Goal: Task Accomplishment & Management: Manage account settings

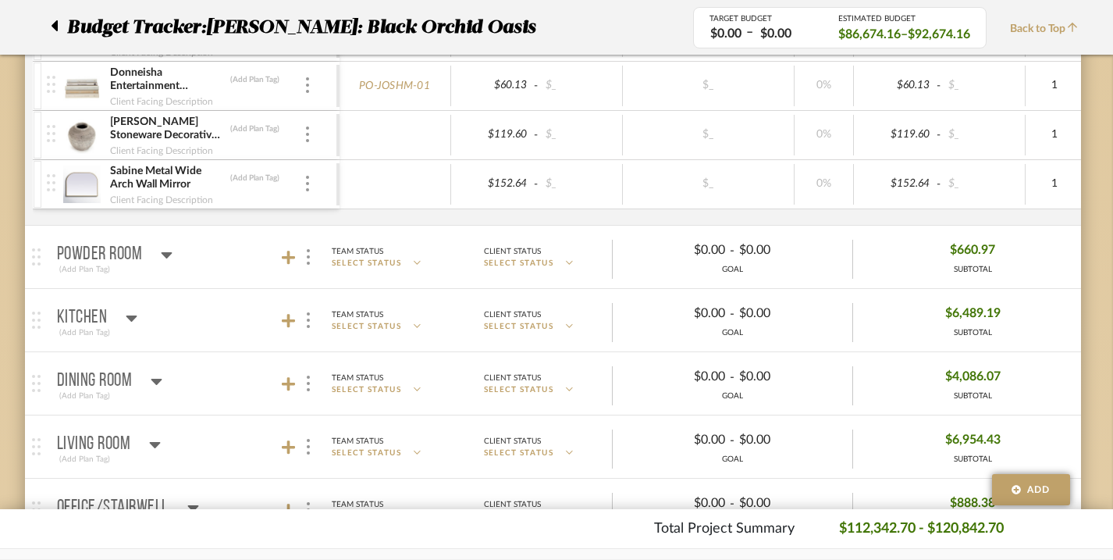
scroll to position [693, 9]
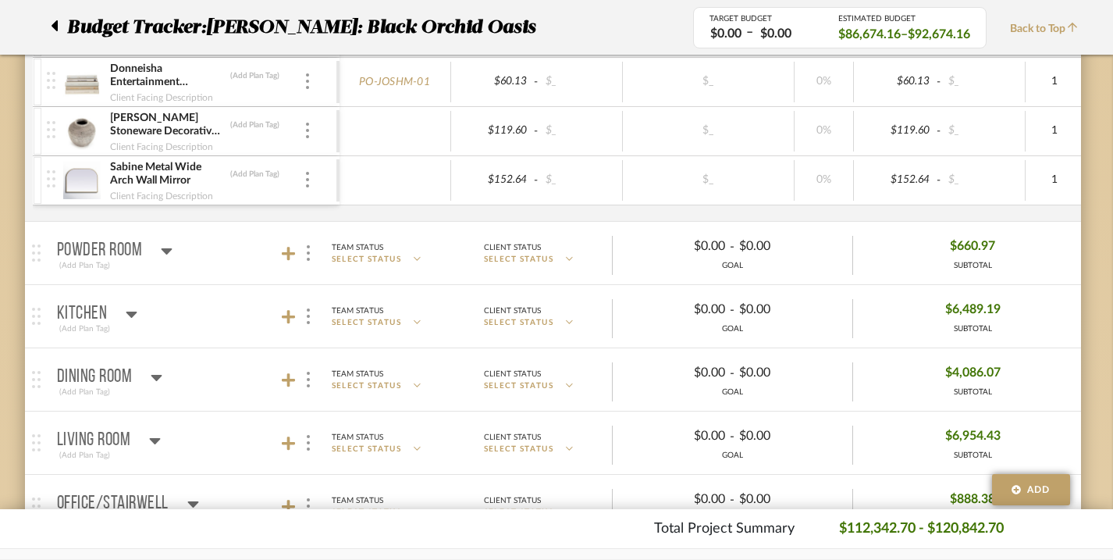
click at [132, 315] on icon at bounding box center [131, 314] width 11 height 6
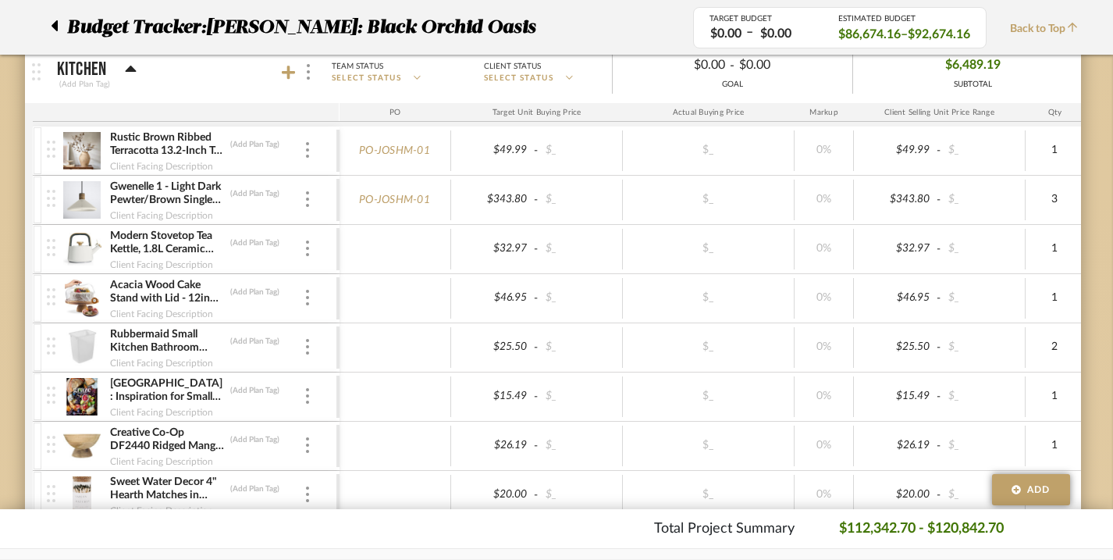
scroll to position [933, 9]
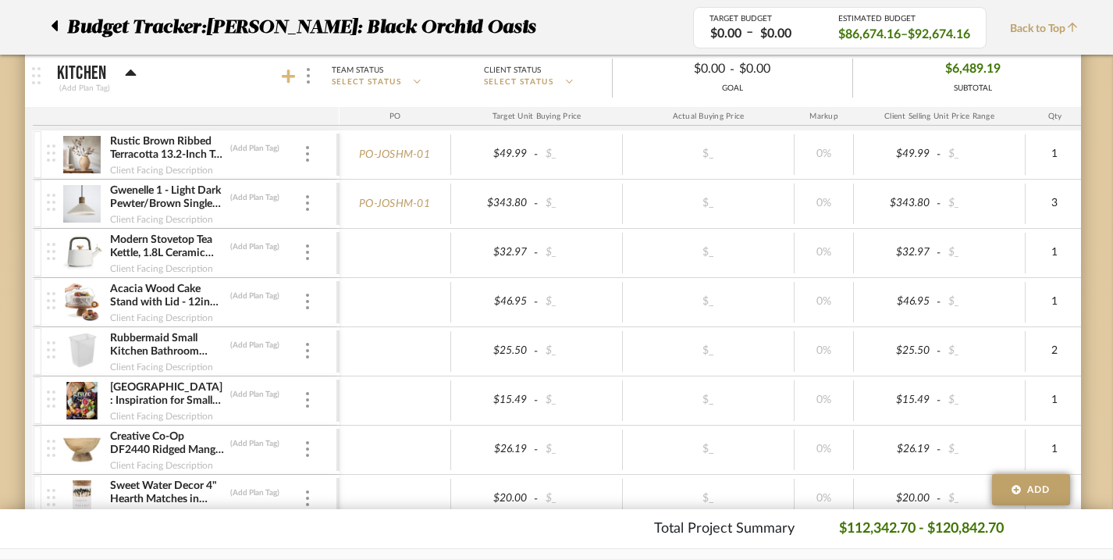
click at [292, 75] on icon at bounding box center [289, 76] width 14 height 14
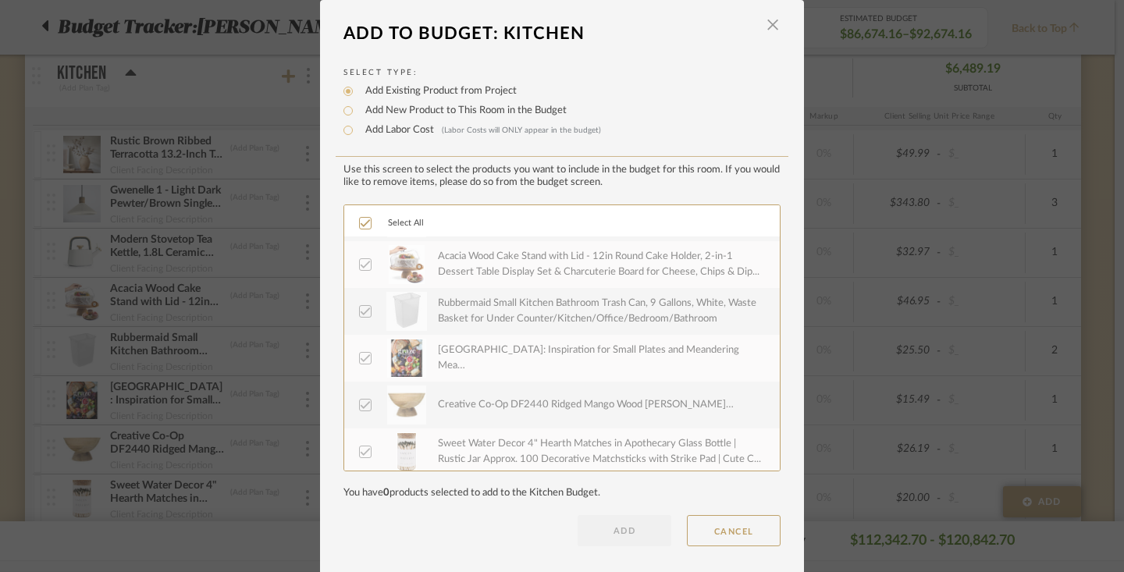
scroll to position [403, 0]
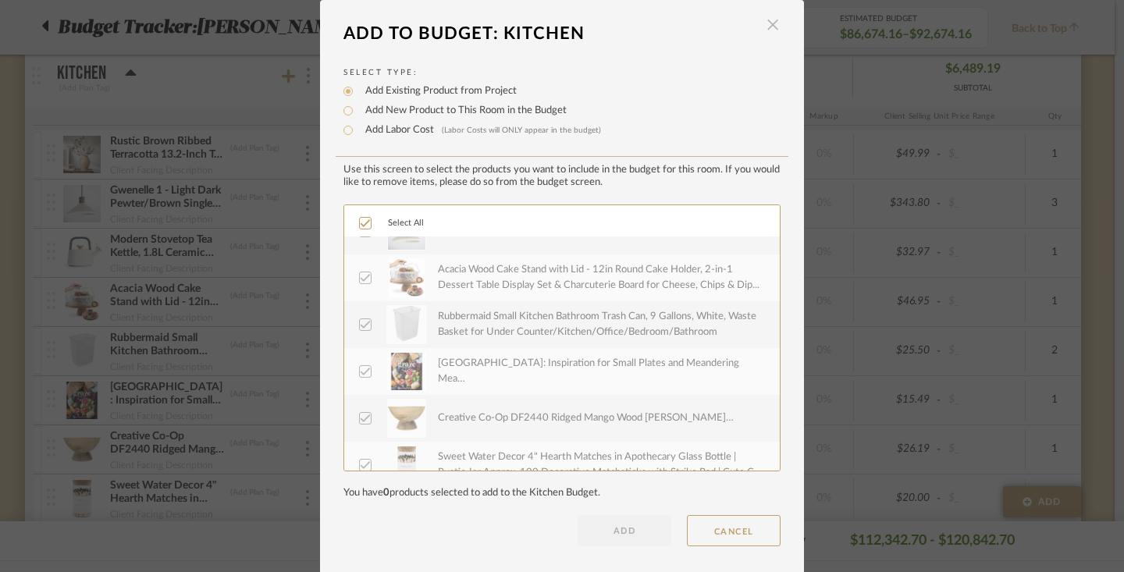
click at [762, 23] on span "button" at bounding box center [772, 24] width 31 height 31
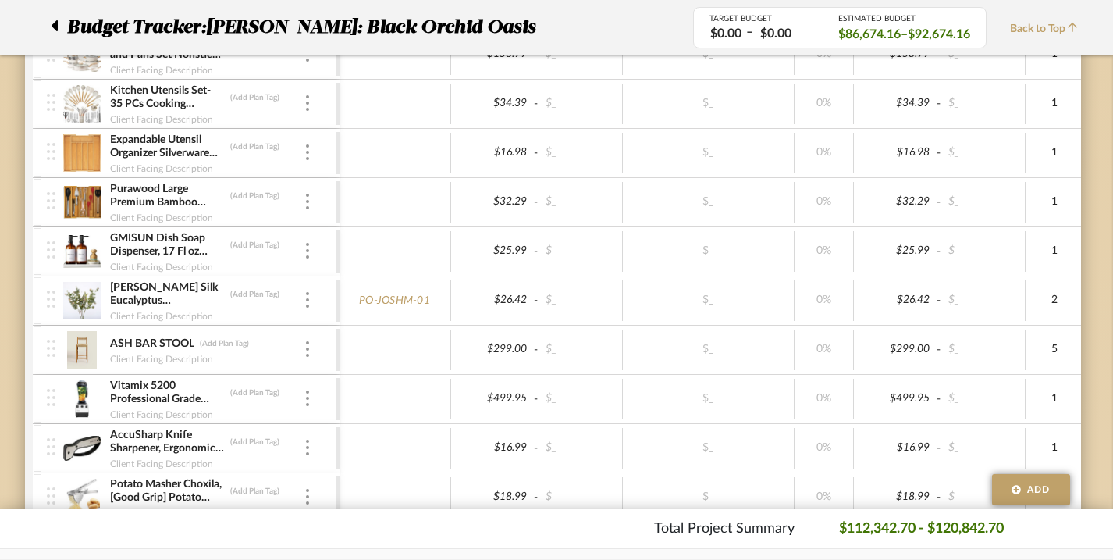
scroll to position [3594, 9]
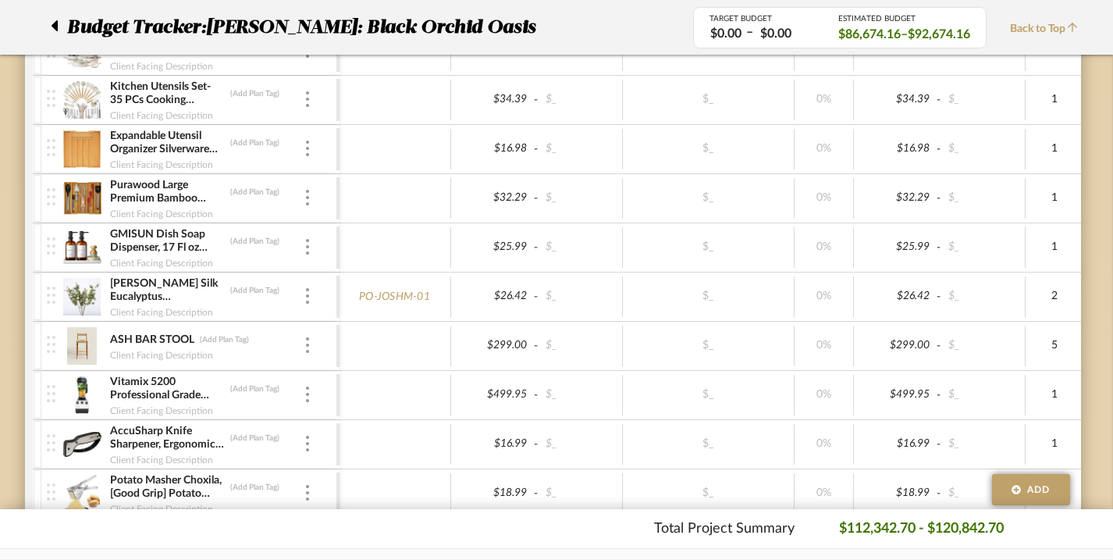
click at [80, 341] on img at bounding box center [82, 345] width 38 height 37
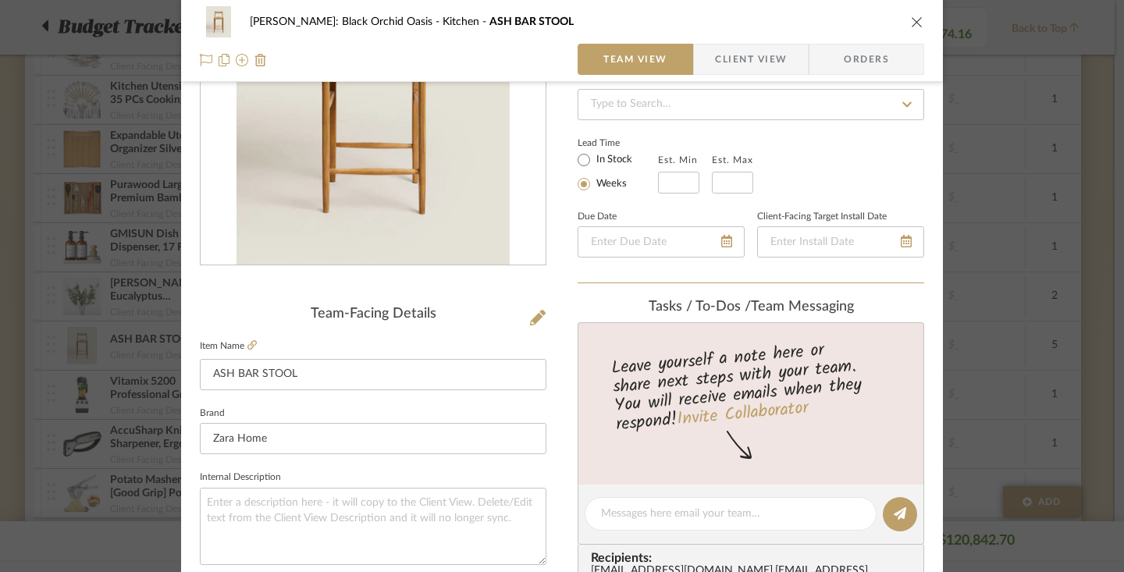
scroll to position [175, 0]
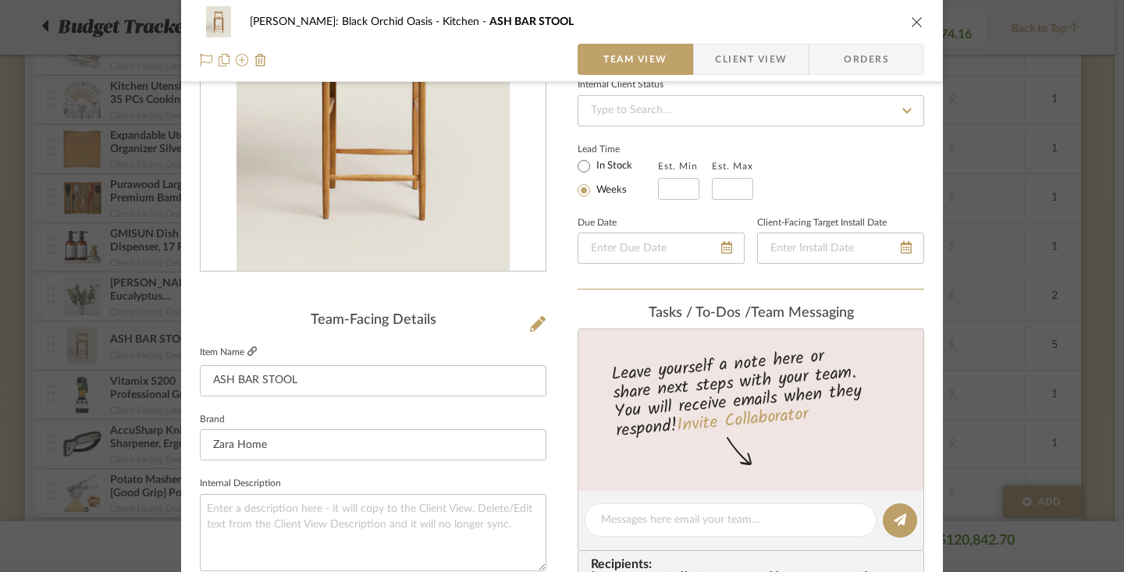
click at [247, 352] on icon at bounding box center [251, 350] width 9 height 9
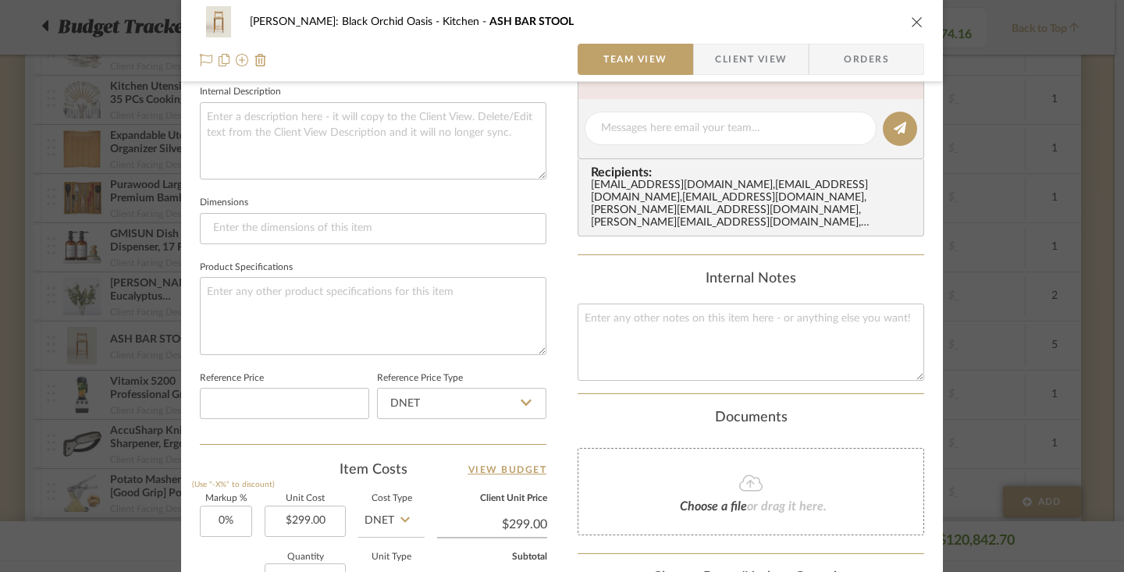
scroll to position [568, 0]
click at [289, 513] on input "299.00" at bounding box center [305, 519] width 81 height 31
type input "$339.00"
click at [226, 544] on sr-form-field "Markup % (Use "-X%" to discount) 0%" at bounding box center [226, 520] width 52 height 55
type input "$339.00"
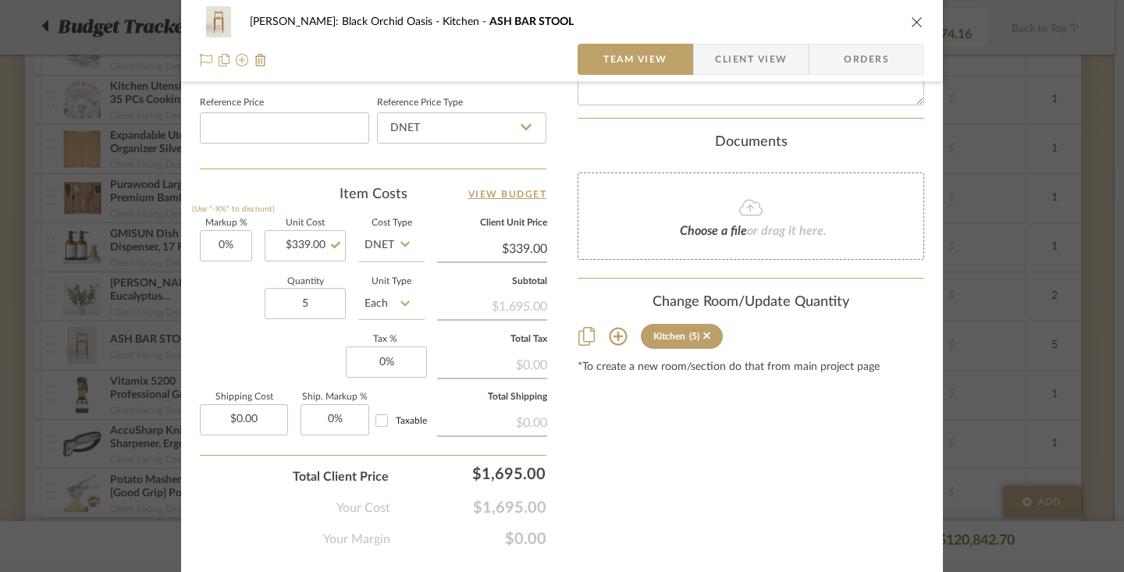
scroll to position [878, 0]
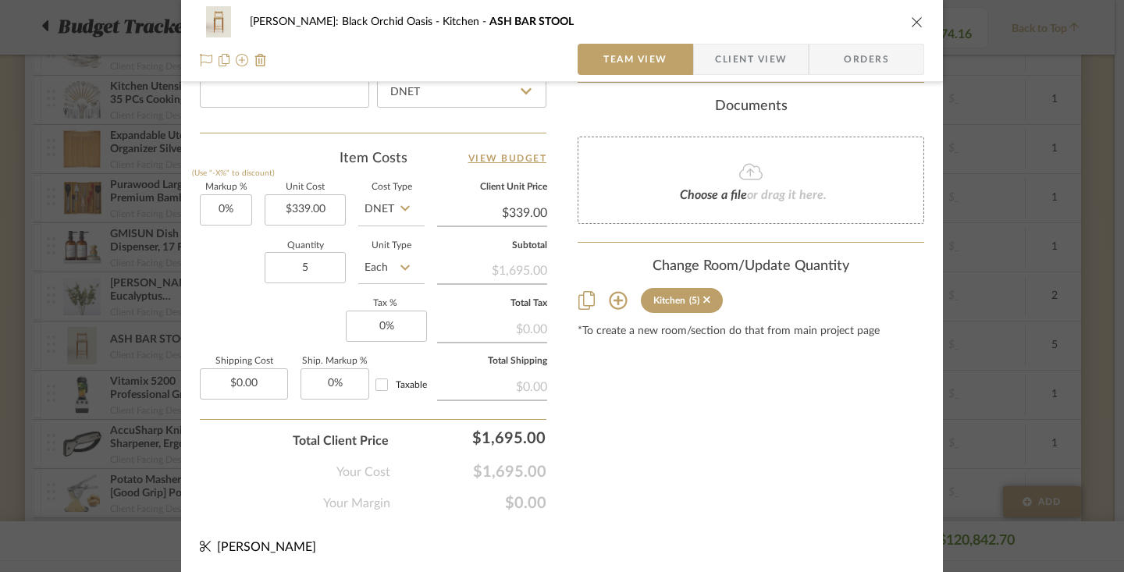
click at [911, 23] on icon "close" at bounding box center [917, 22] width 12 height 12
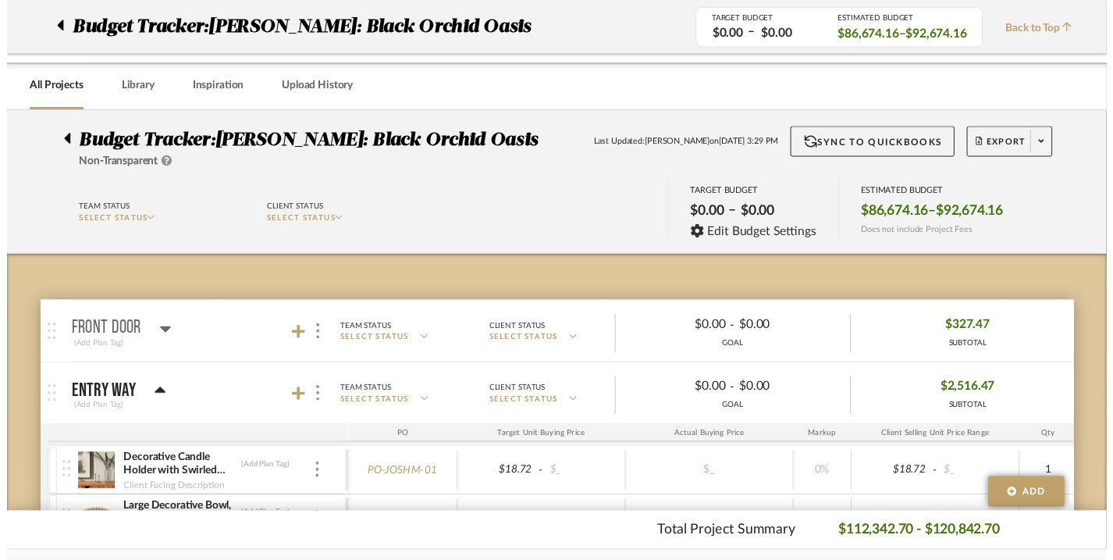
scroll to position [3594, 9]
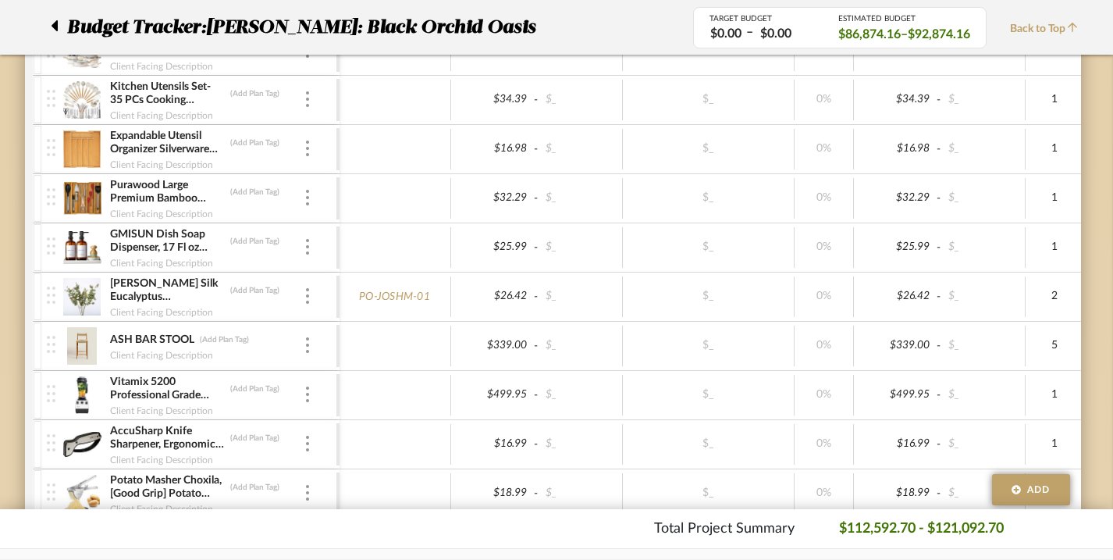
click at [86, 343] on img at bounding box center [82, 345] width 38 height 37
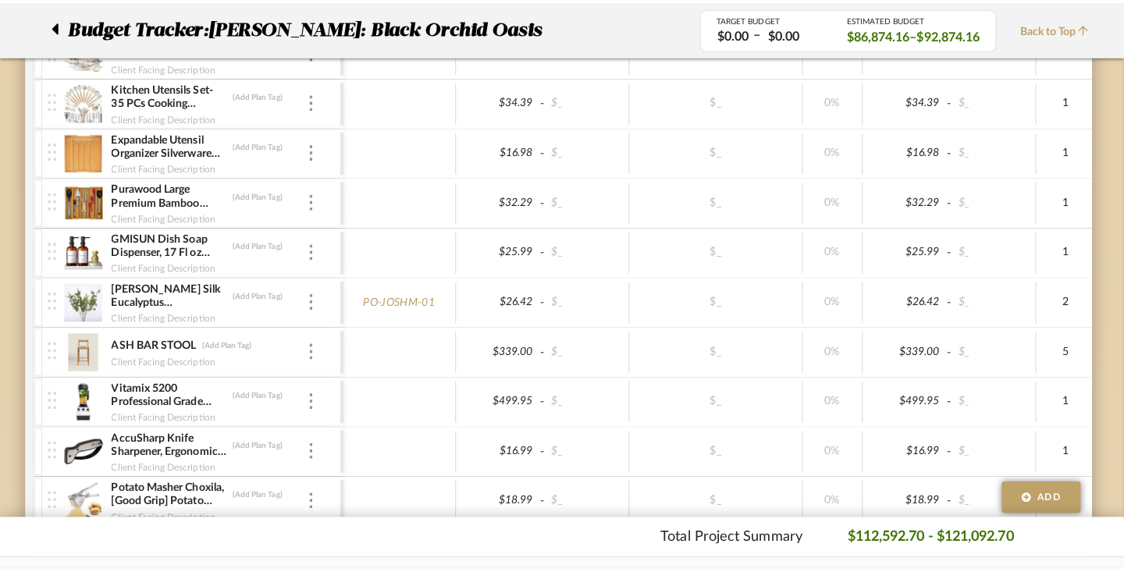
scroll to position [0, 0]
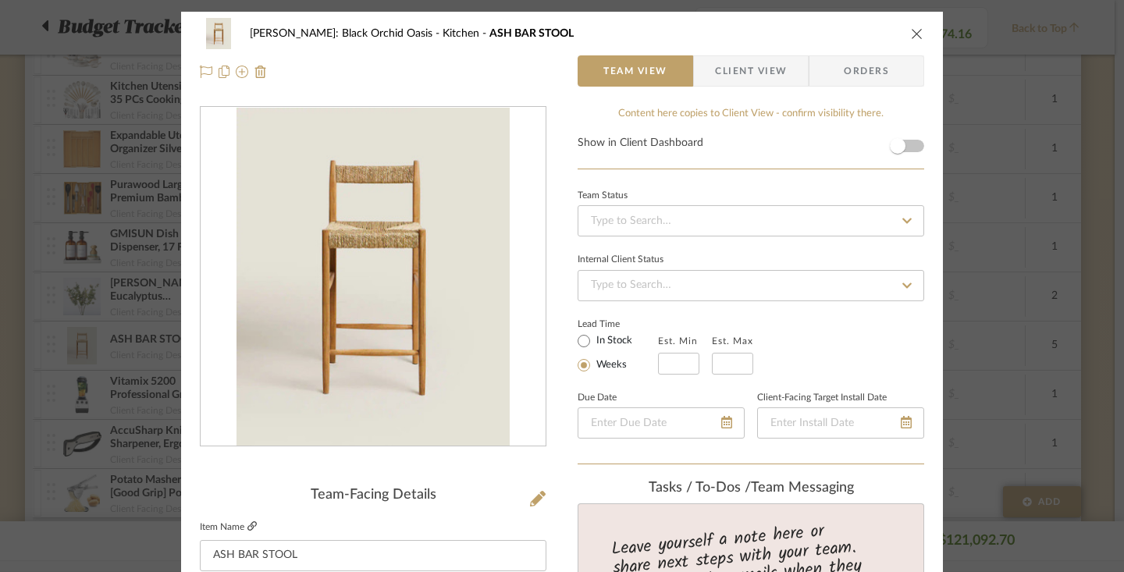
click at [247, 526] on icon at bounding box center [251, 525] width 9 height 9
click at [911, 29] on icon "close" at bounding box center [917, 33] width 12 height 12
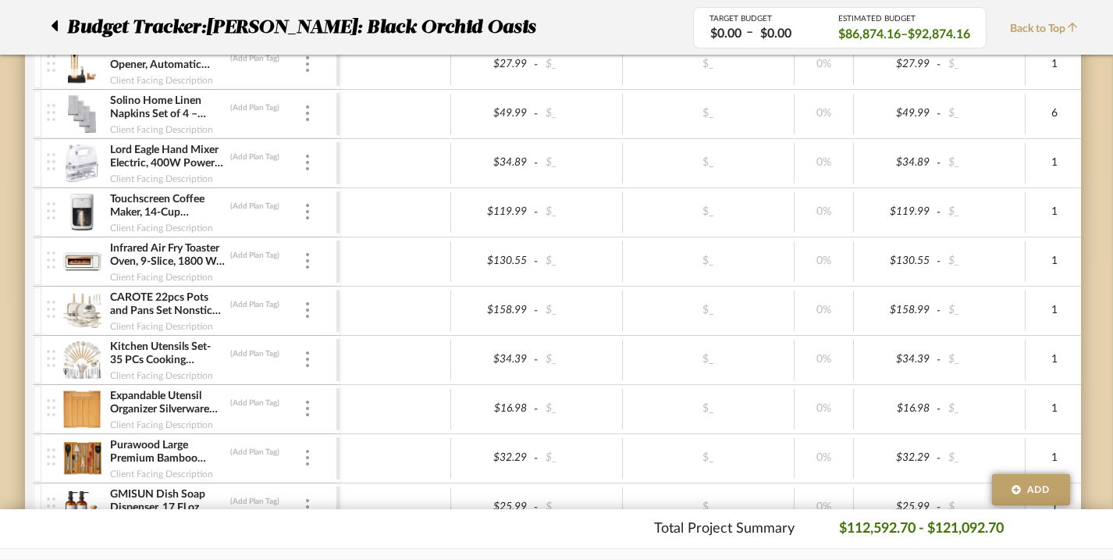
scroll to position [3324, 9]
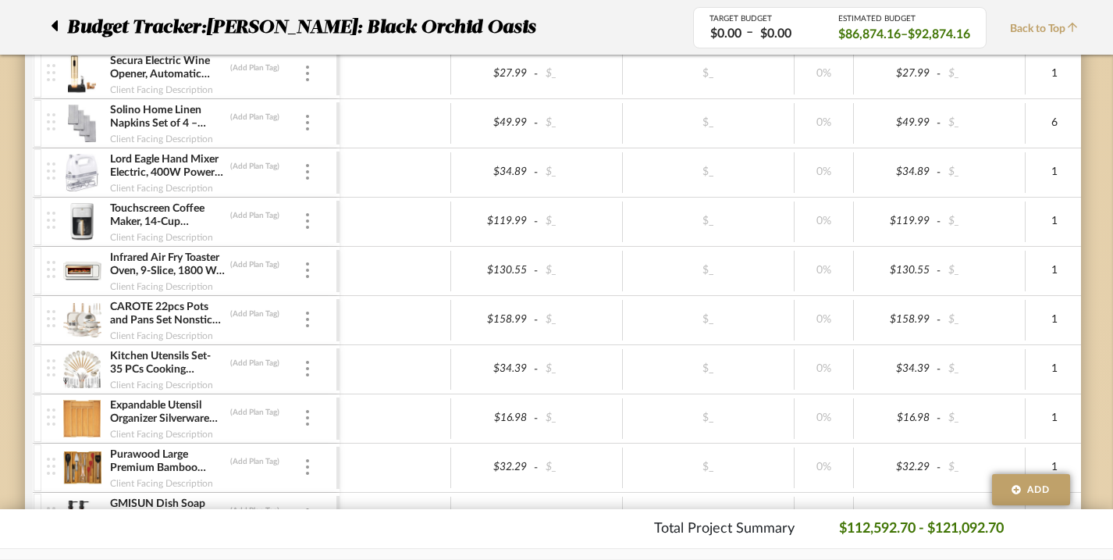
click at [58, 25] on div at bounding box center [59, 27] width 16 height 28
click at [52, 20] on icon at bounding box center [54, 25] width 7 height 19
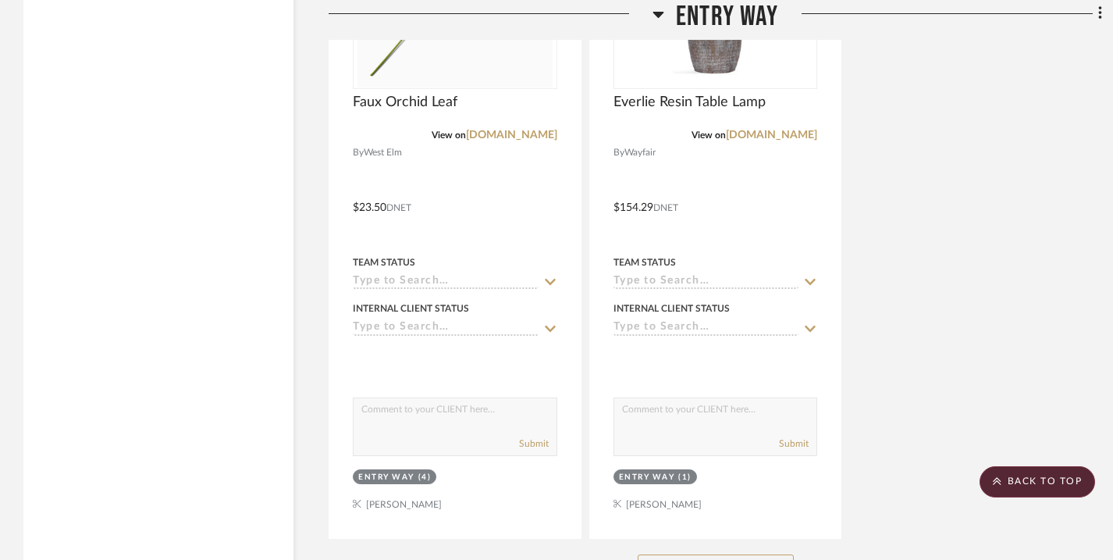
scroll to position [2579, 0]
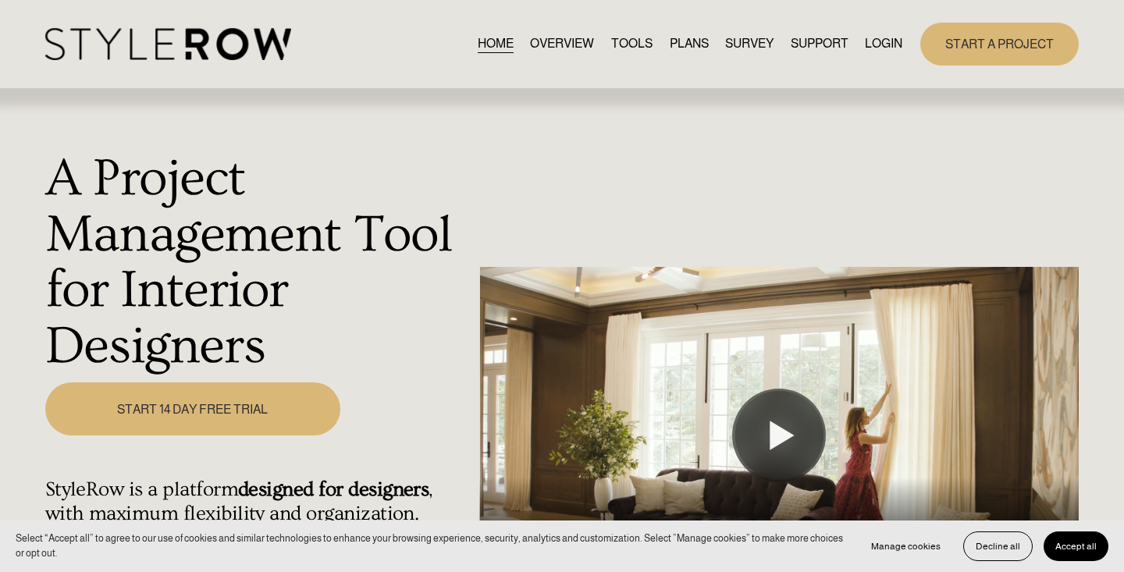
click at [883, 47] on link "LOGIN" at bounding box center [883, 44] width 37 height 21
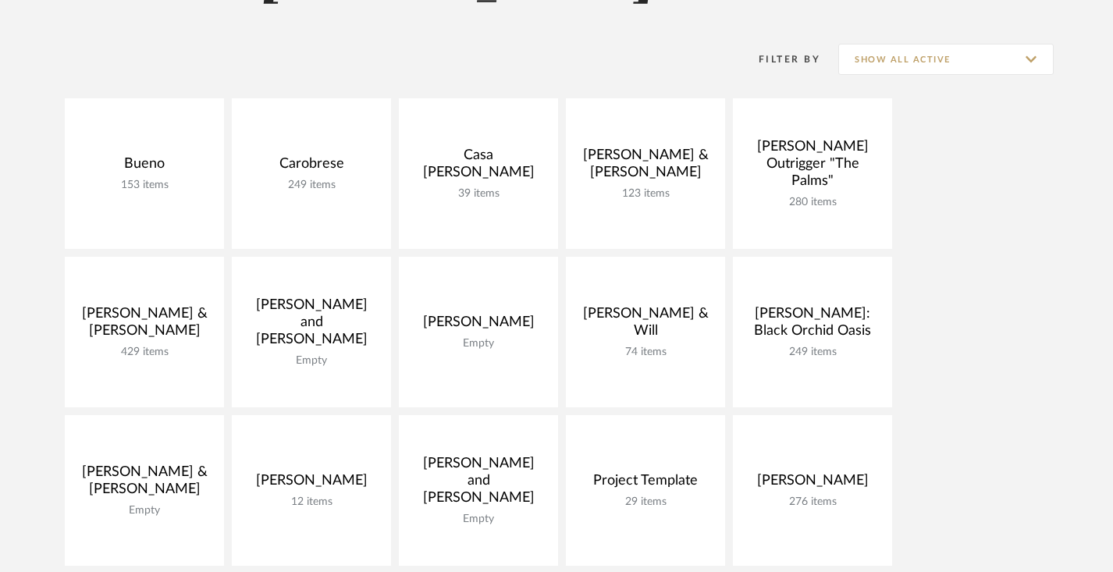
scroll to position [286, 0]
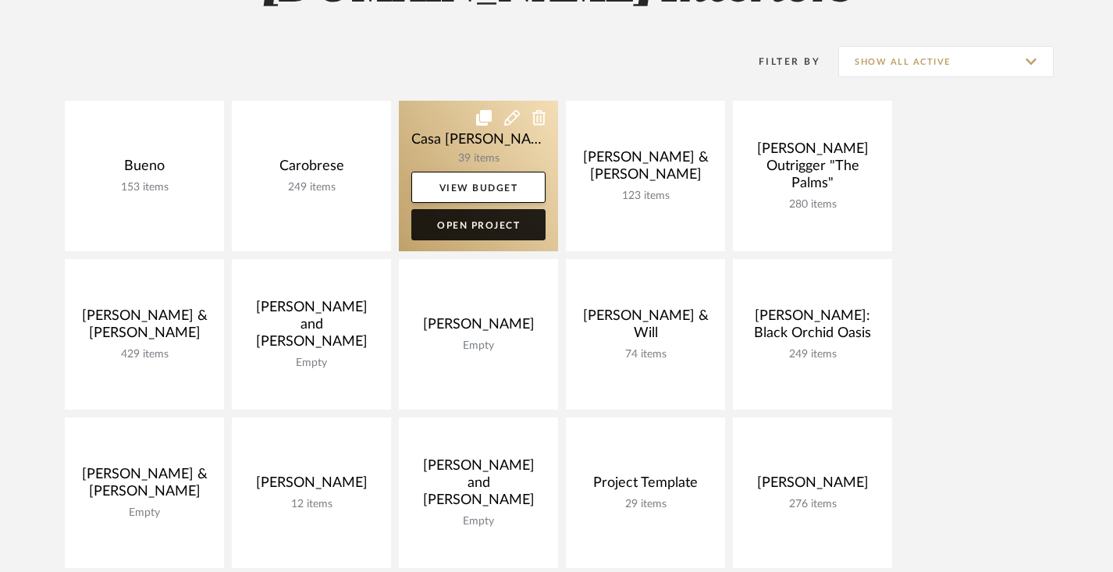
click at [474, 231] on link "Open Project" at bounding box center [478, 224] width 134 height 31
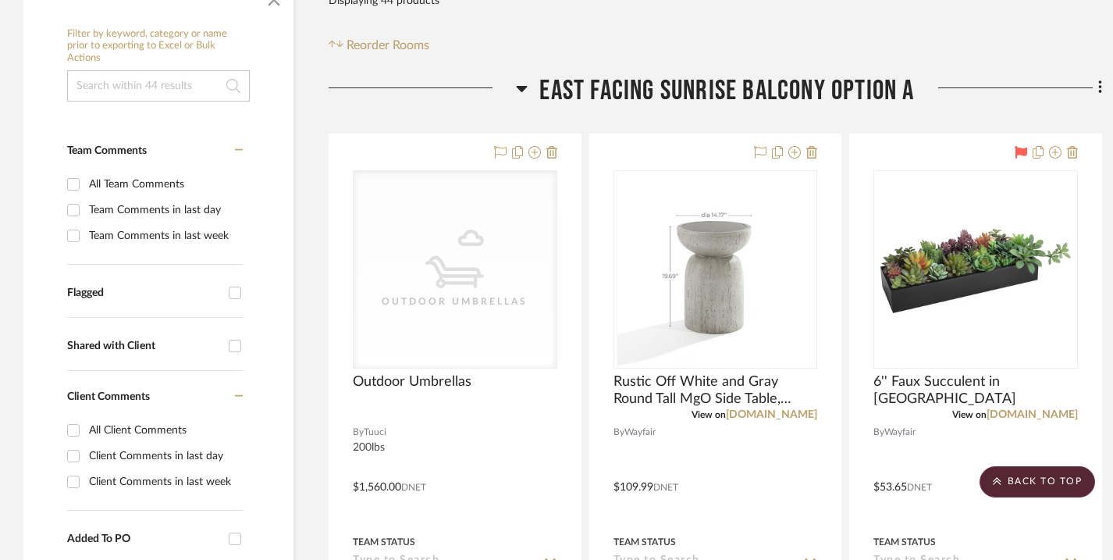
scroll to position [293, 11]
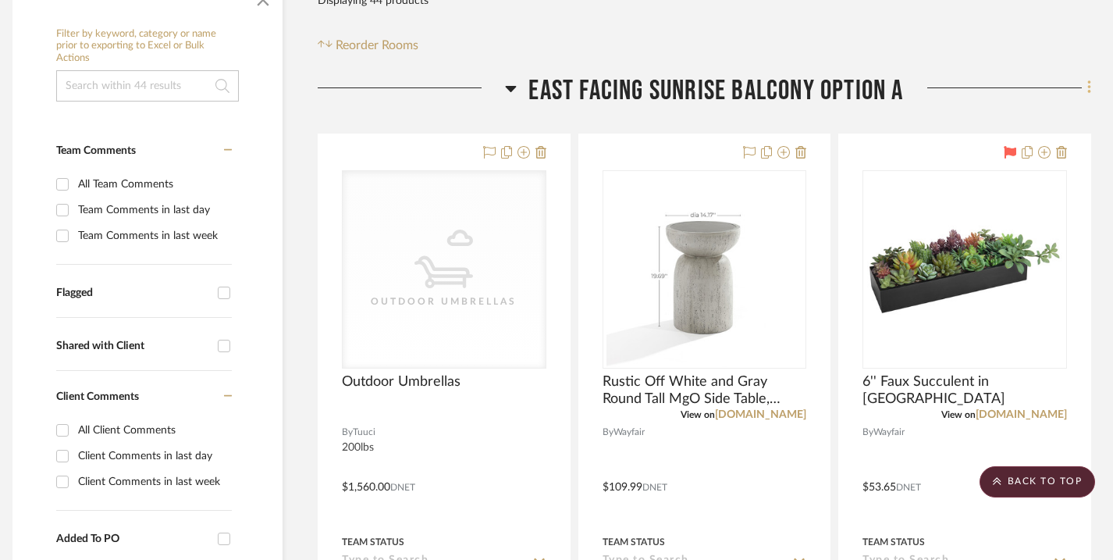
click at [1087, 88] on icon at bounding box center [1088, 87] width 3 height 13
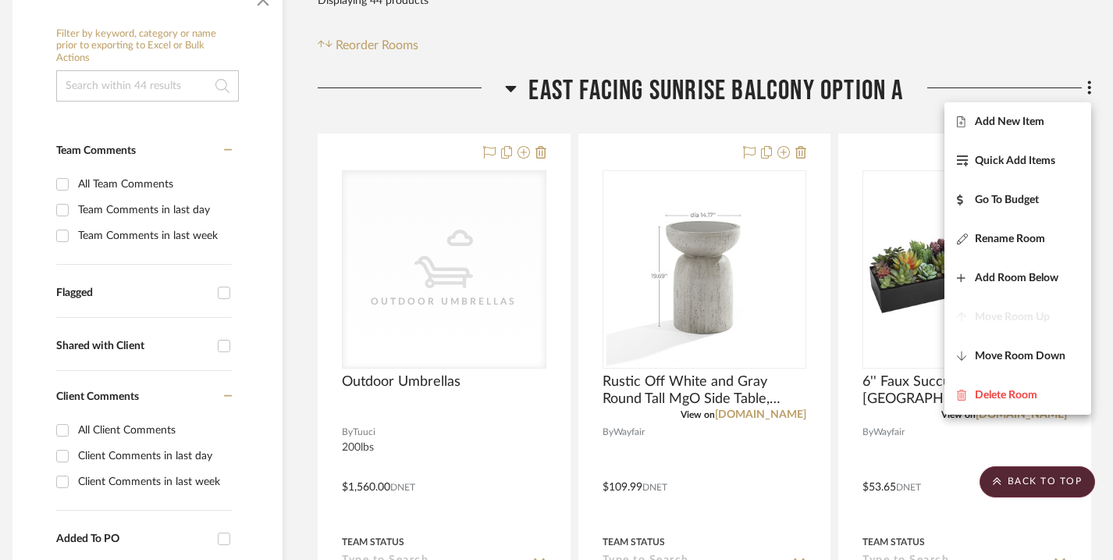
click at [508, 89] on div at bounding box center [556, 280] width 1113 height 560
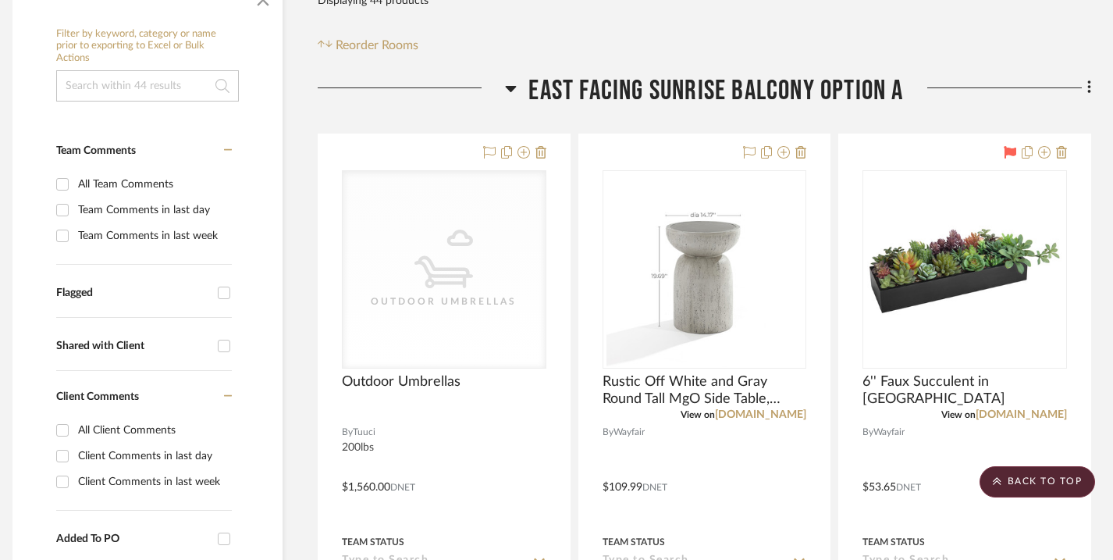
click at [508, 87] on icon at bounding box center [511, 89] width 11 height 6
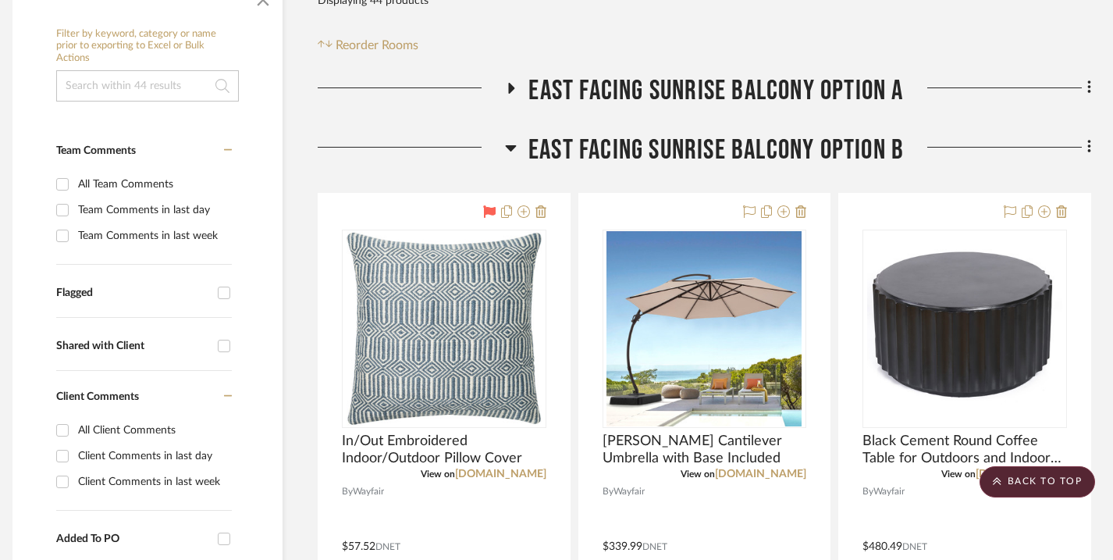
click at [508, 147] on icon at bounding box center [510, 148] width 11 height 6
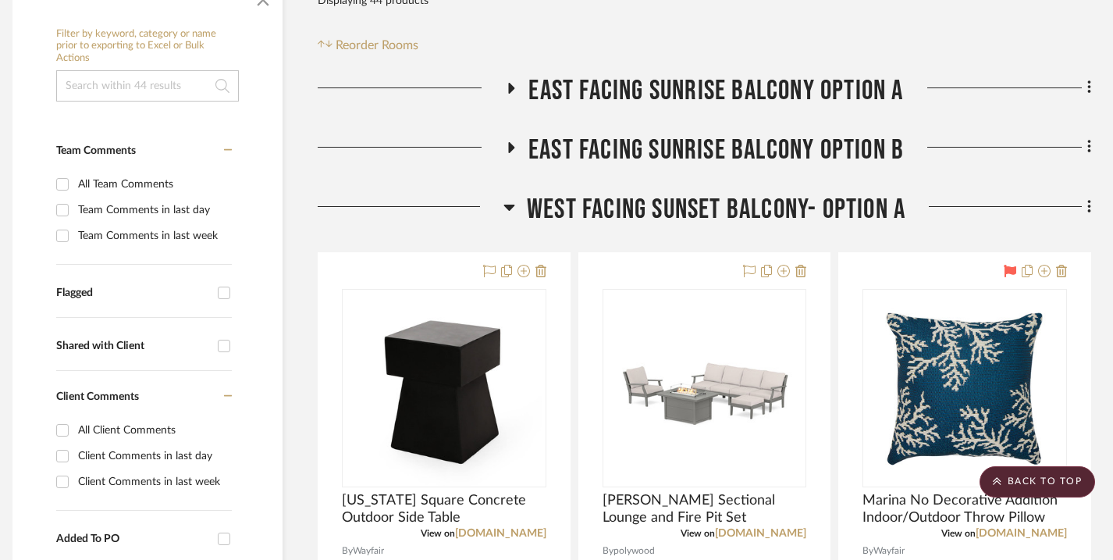
click at [510, 202] on icon at bounding box center [509, 206] width 12 height 19
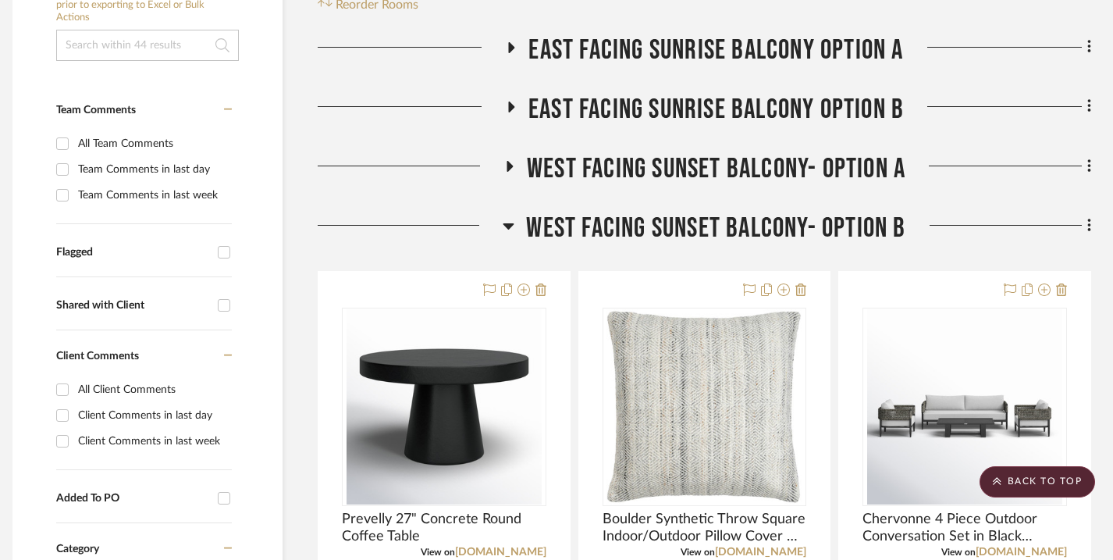
scroll to position [368, 11]
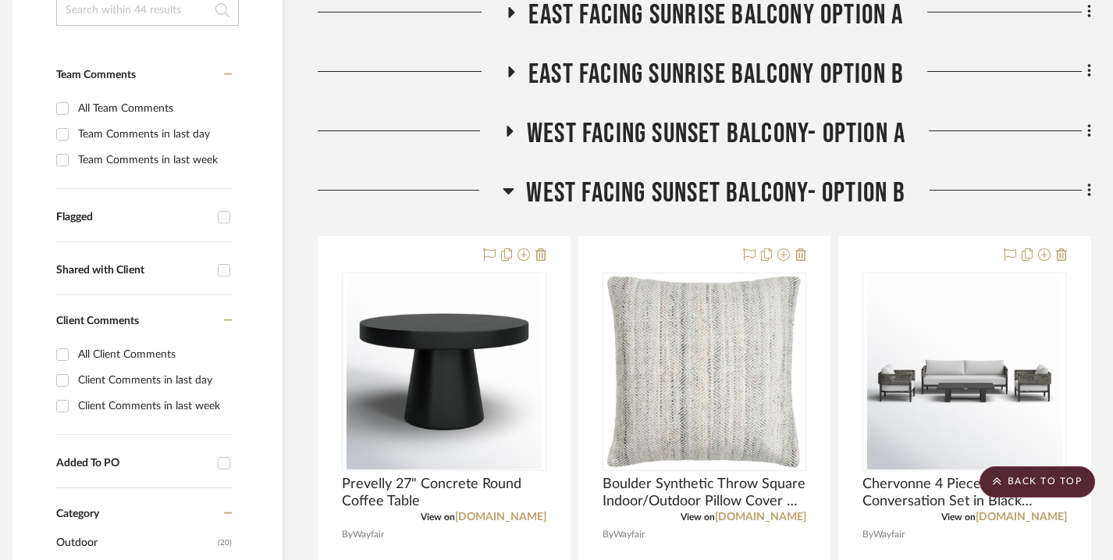
click at [510, 190] on icon at bounding box center [508, 191] width 11 height 6
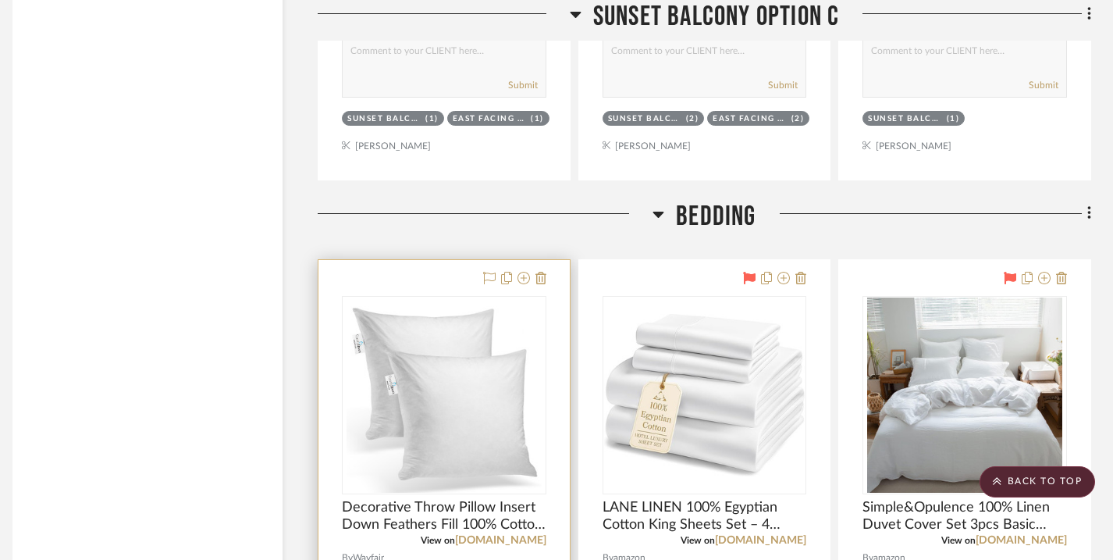
scroll to position [1908, 11]
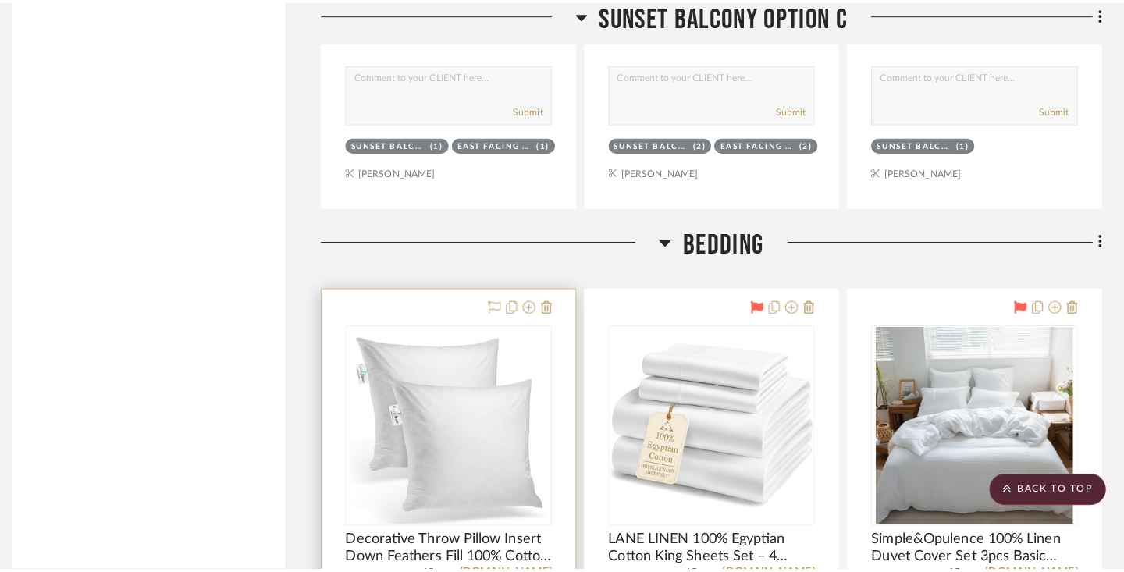
scroll to position [0, 0]
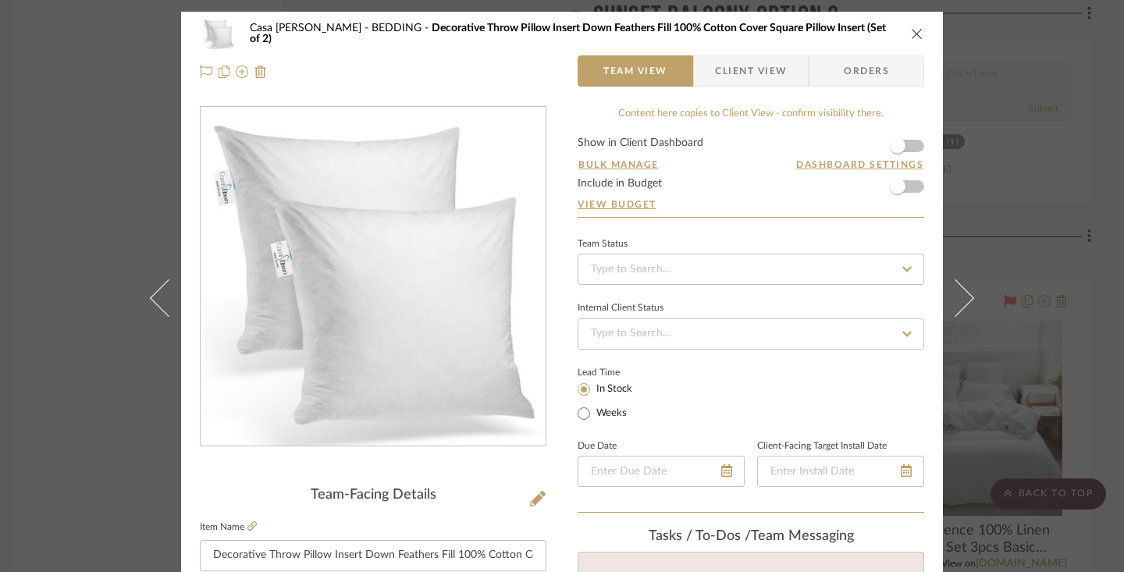
click at [911, 30] on icon "close" at bounding box center [917, 33] width 12 height 12
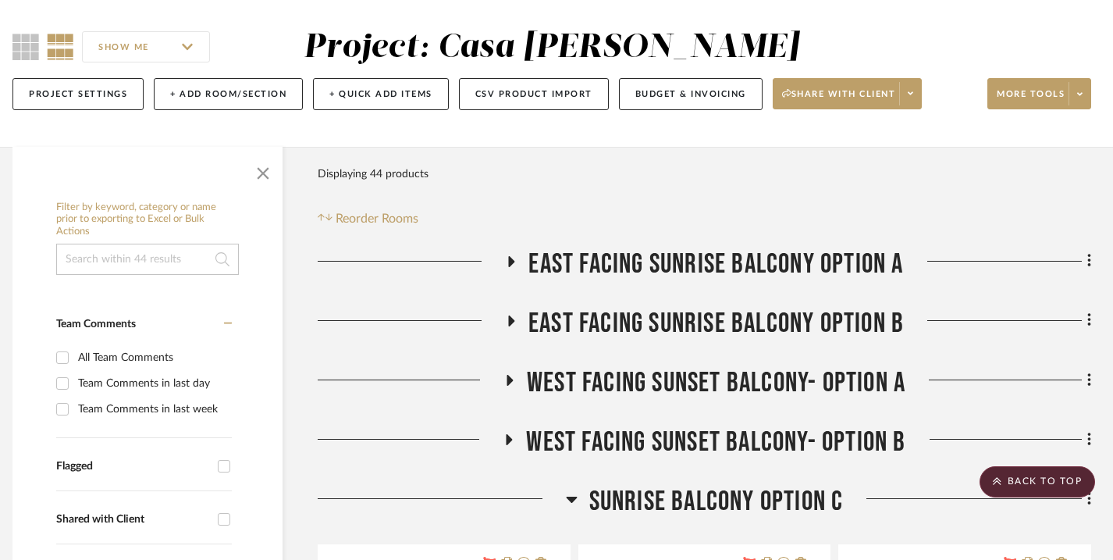
scroll to position [165, 11]
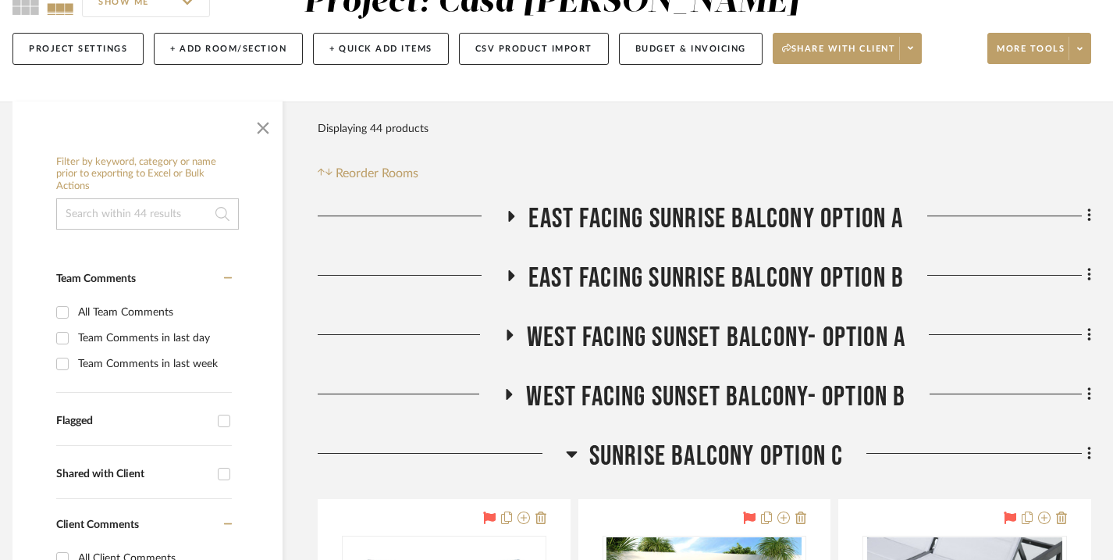
click at [506, 221] on icon at bounding box center [511, 216] width 19 height 12
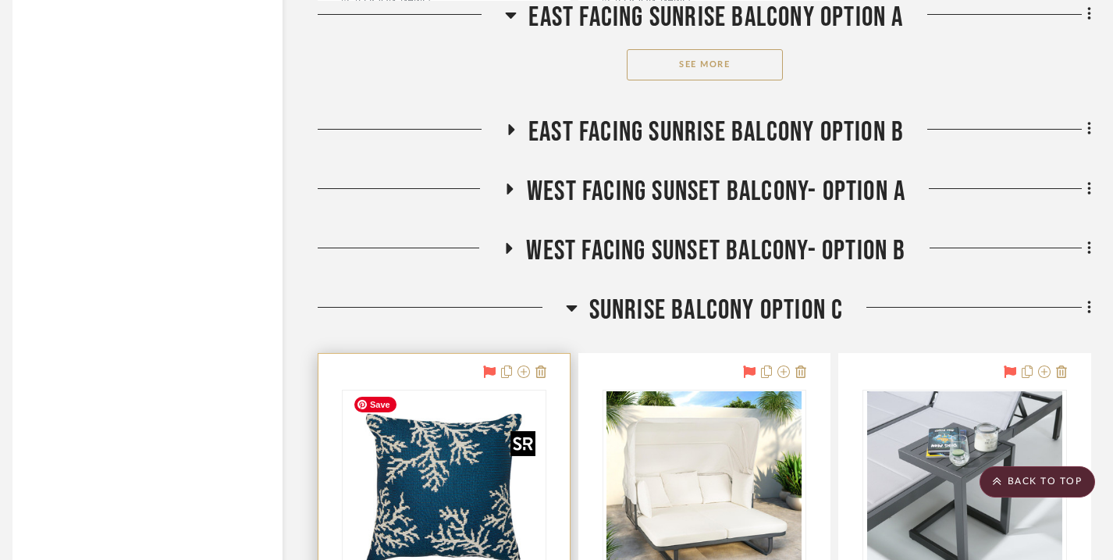
scroll to position [2352, 11]
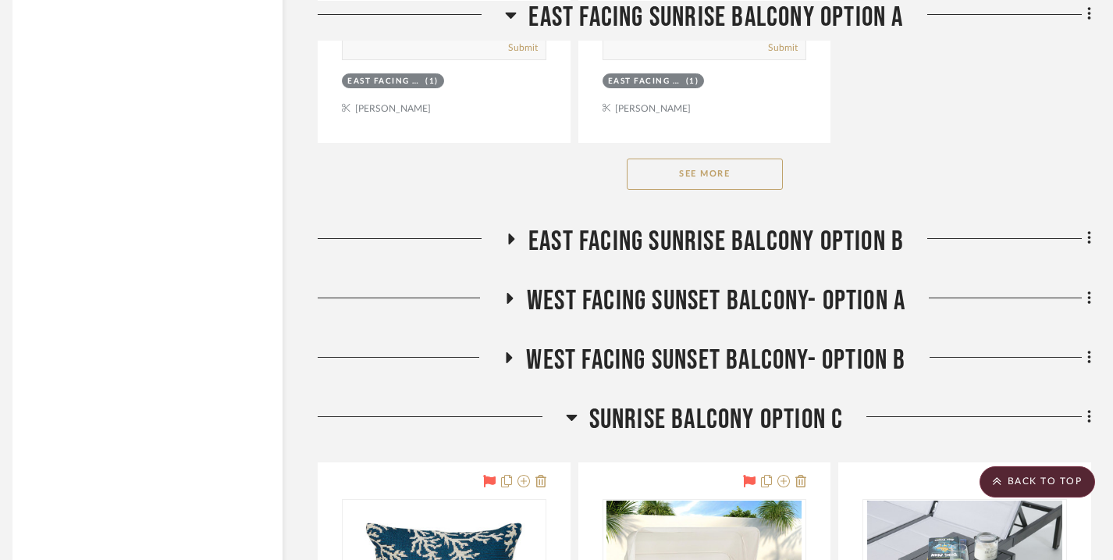
click at [510, 236] on icon at bounding box center [511, 238] width 6 height 11
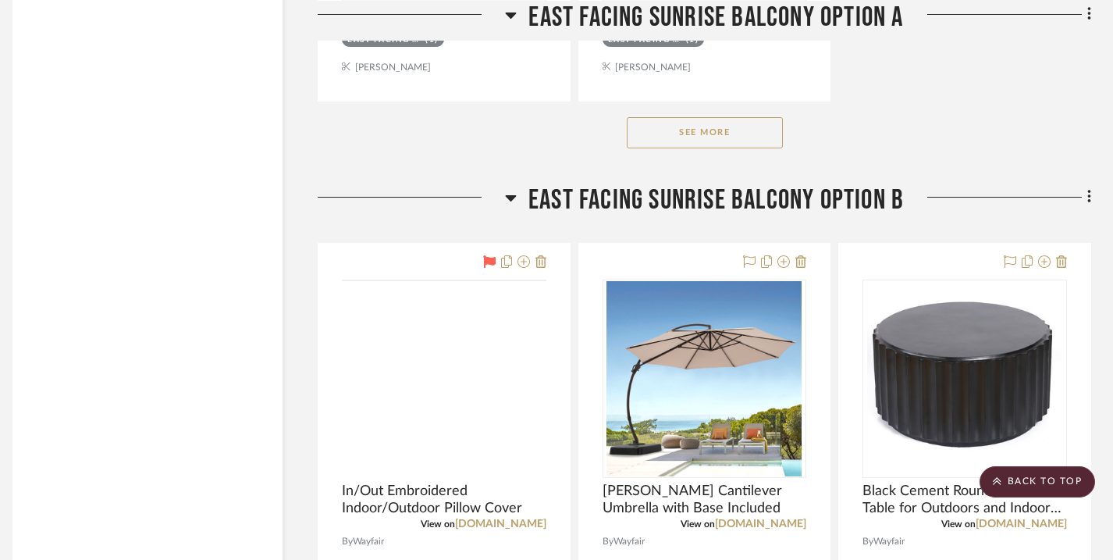
scroll to position [2379, 11]
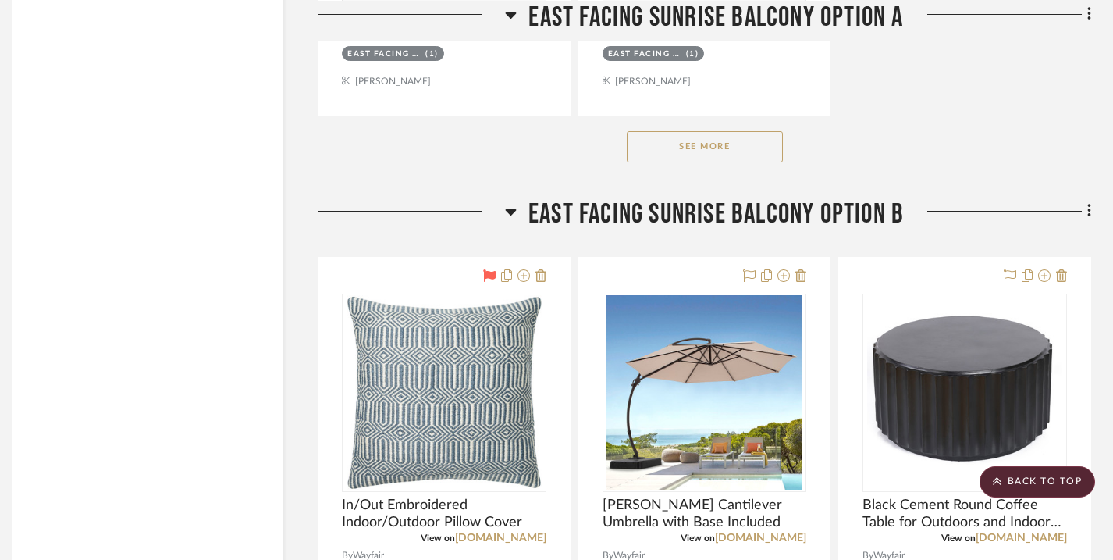
click at [513, 204] on icon at bounding box center [511, 211] width 12 height 19
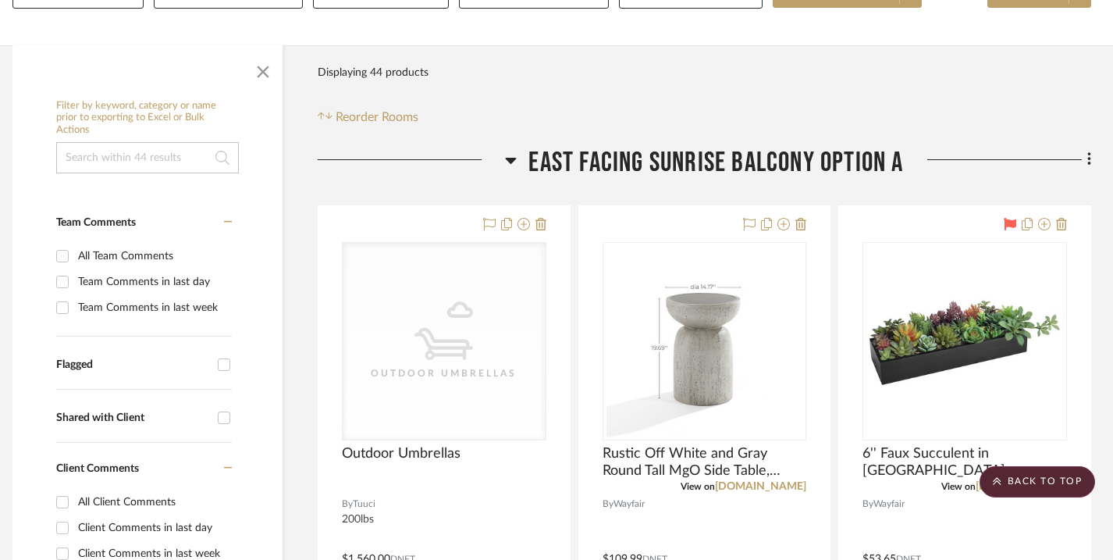
scroll to position [204, 11]
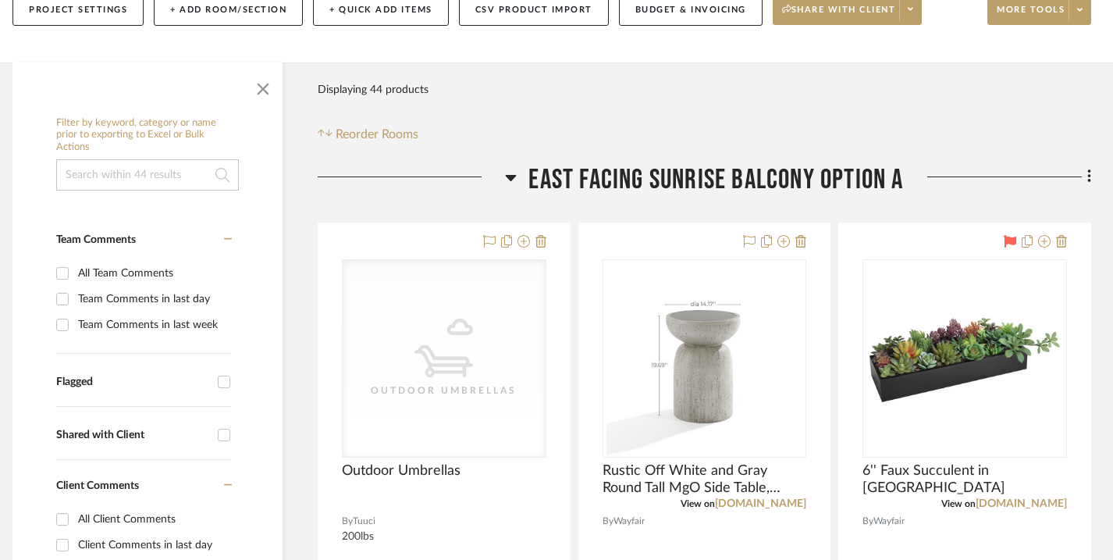
click at [506, 172] on icon at bounding box center [511, 177] width 12 height 19
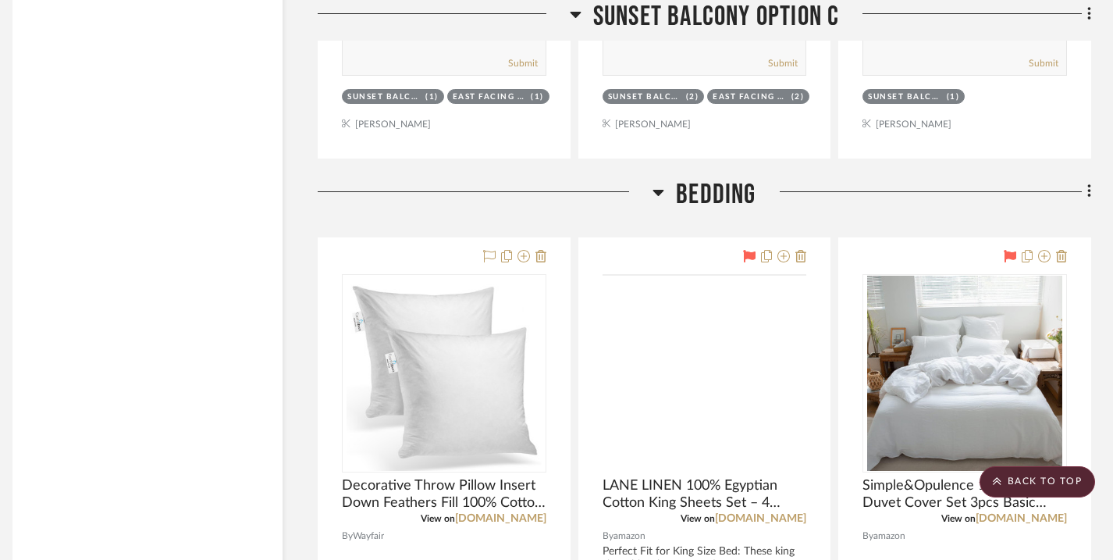
scroll to position [1894, 11]
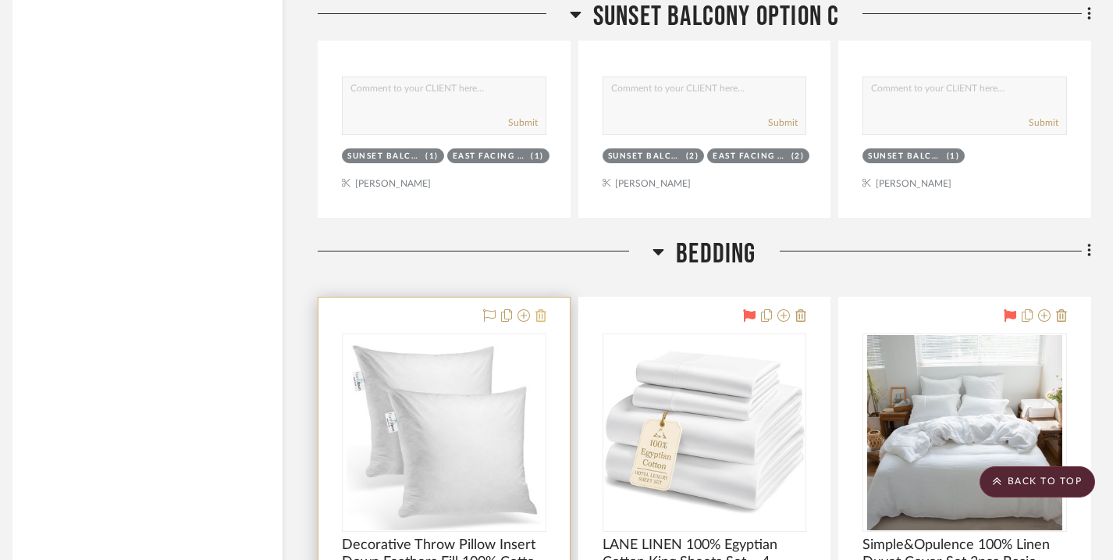
click at [541, 314] on icon at bounding box center [540, 315] width 11 height 12
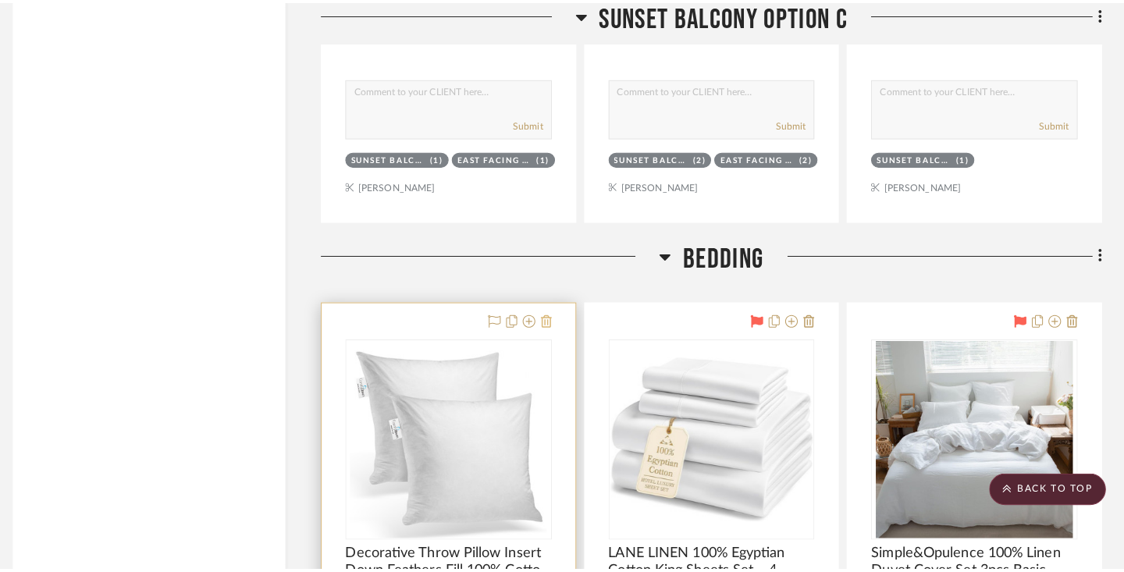
scroll to position [0, 0]
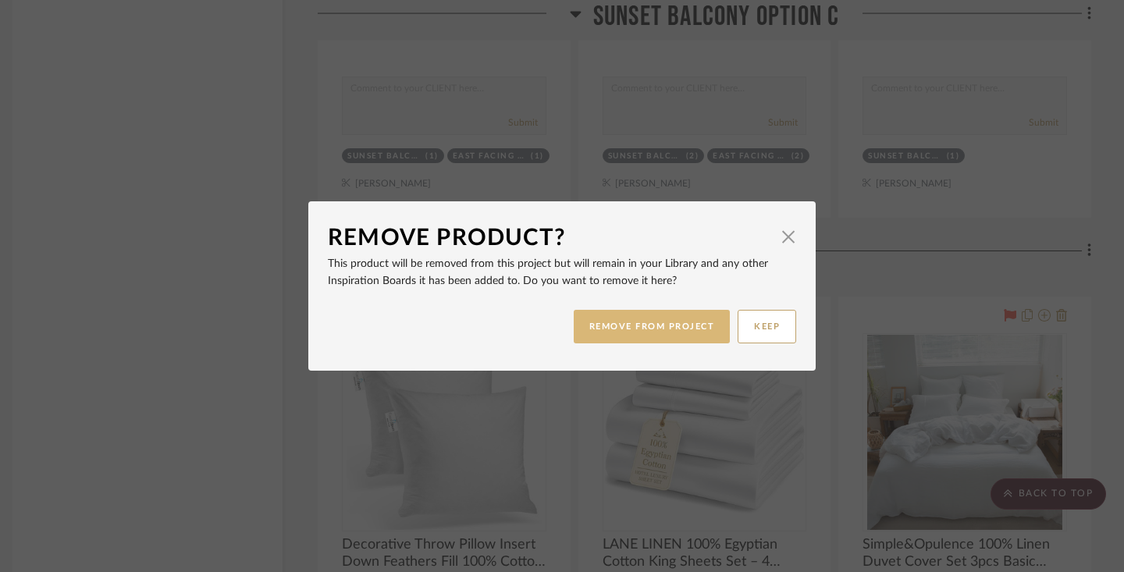
click at [609, 318] on button "REMOVE FROM PROJECT" at bounding box center [652, 327] width 157 height 34
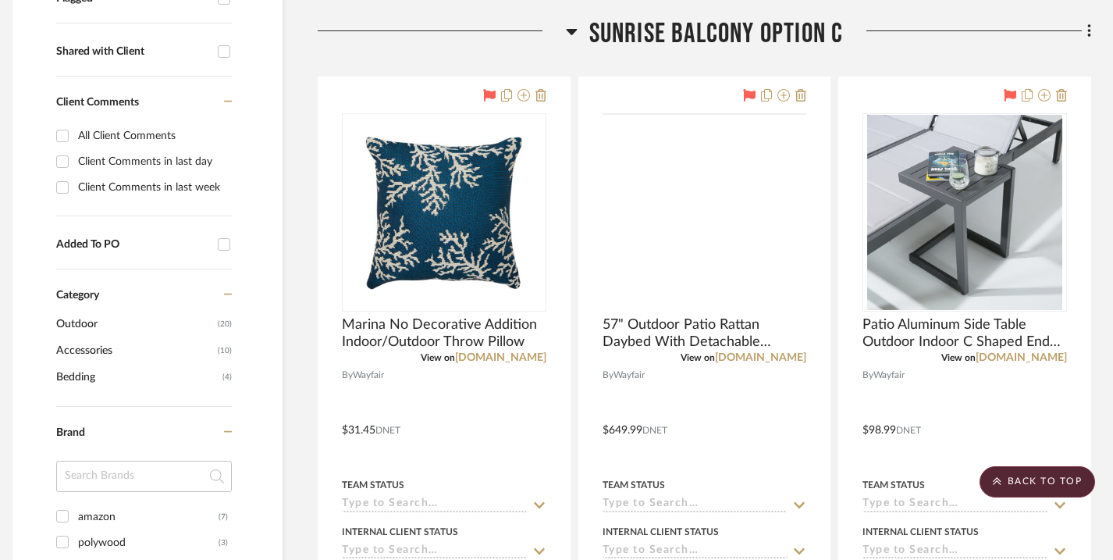
scroll to position [568, 11]
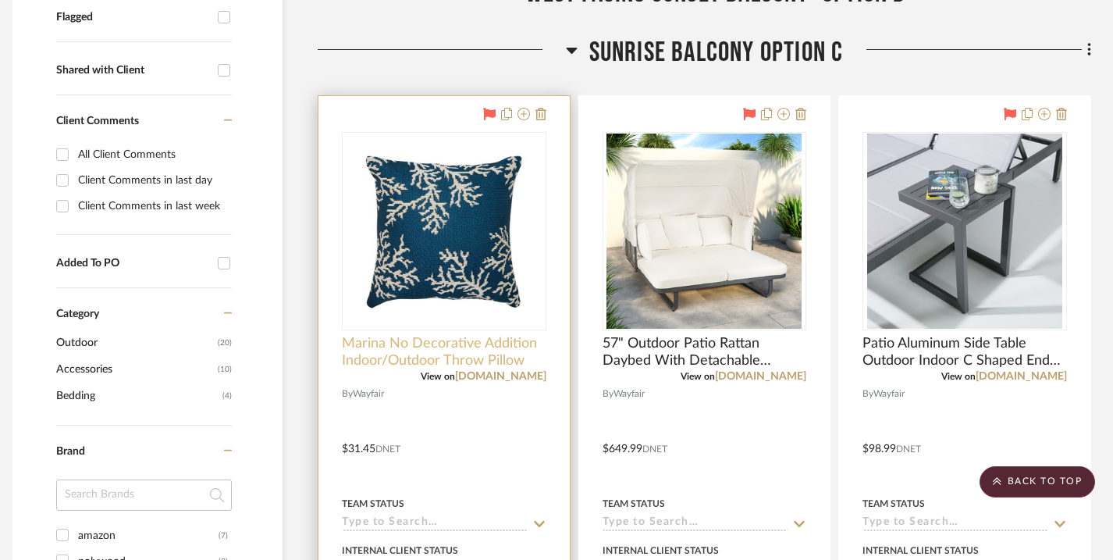
click at [423, 356] on span "Marina No Decorative Addition Indoor/Outdoor Throw Pillow" at bounding box center [444, 352] width 204 height 34
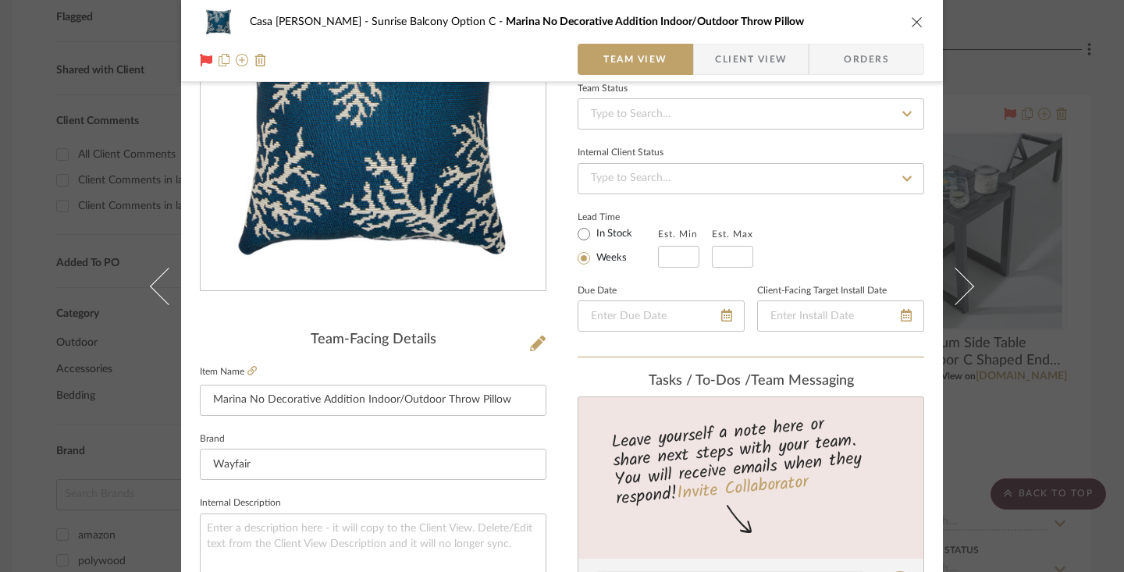
scroll to position [245, 0]
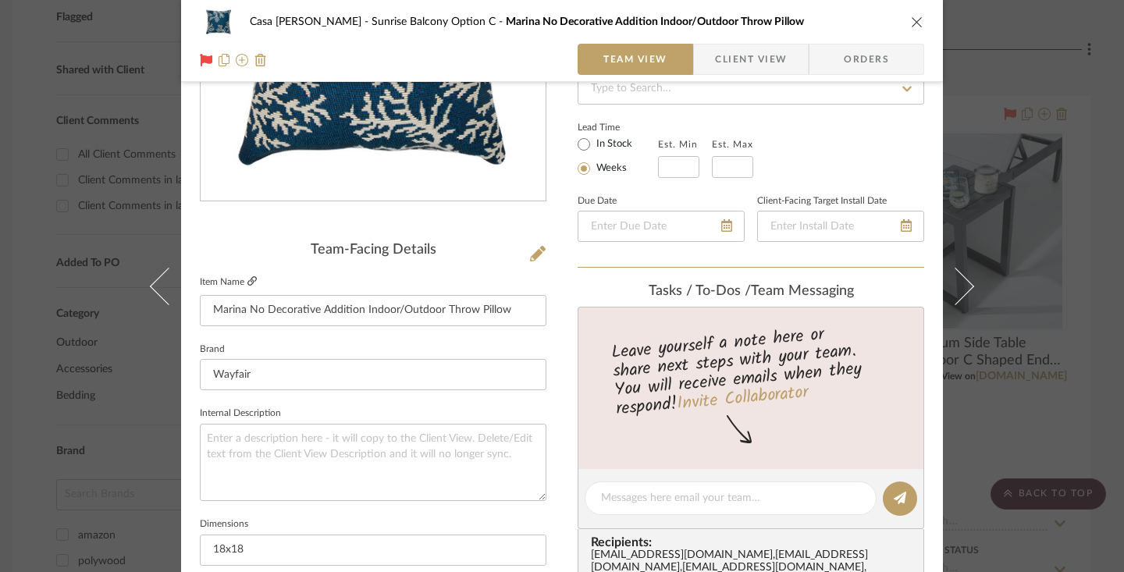
click at [250, 285] on icon at bounding box center [251, 280] width 9 height 9
click at [910, 20] on button "close" at bounding box center [917, 22] width 14 height 14
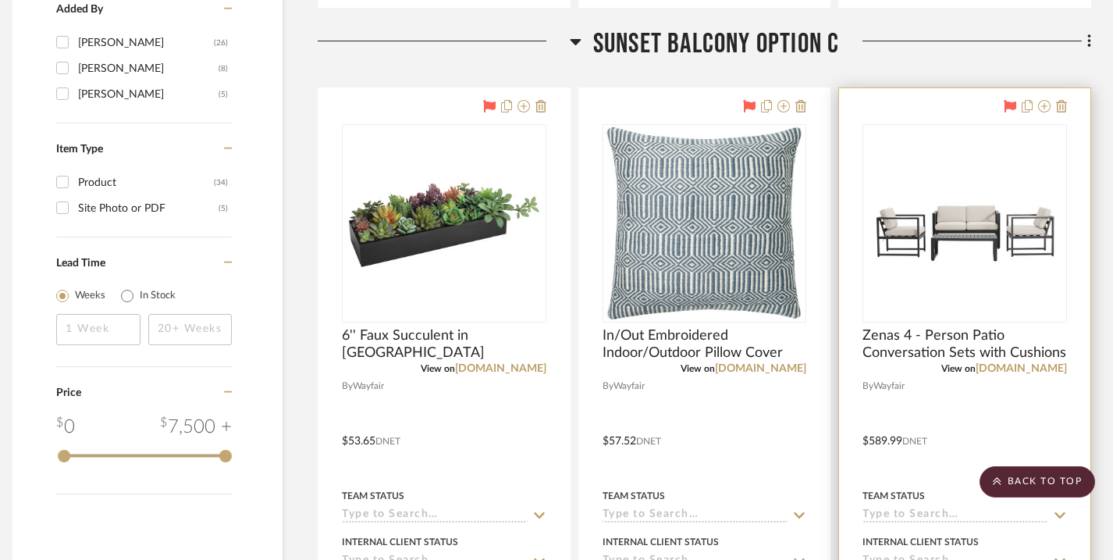
scroll to position [1341, 11]
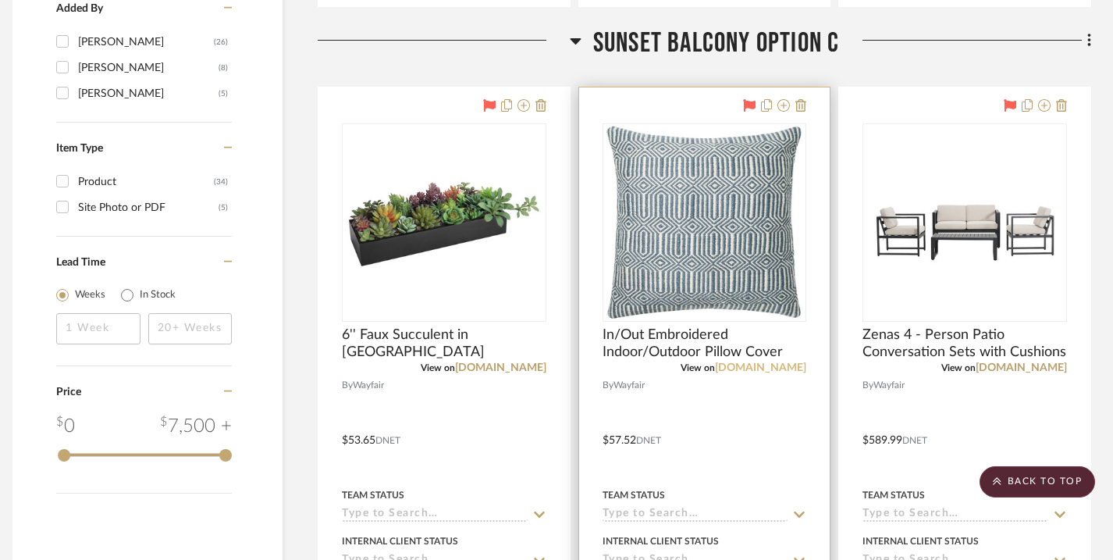
click at [767, 365] on link "[DOMAIN_NAME]" at bounding box center [760, 367] width 91 height 11
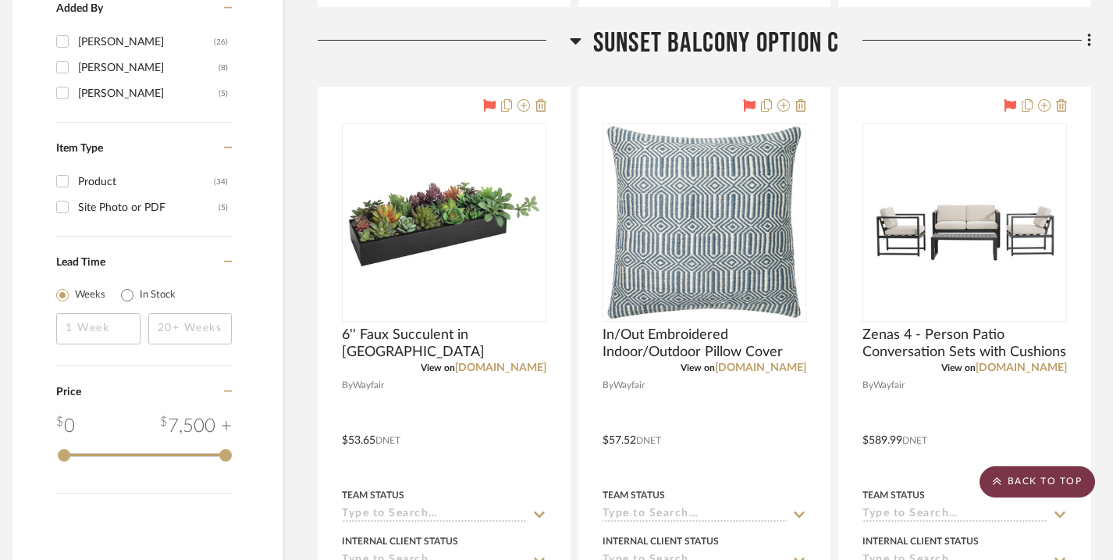
scroll to position [1355, 11]
